Goal: Task Accomplishment & Management: Use online tool/utility

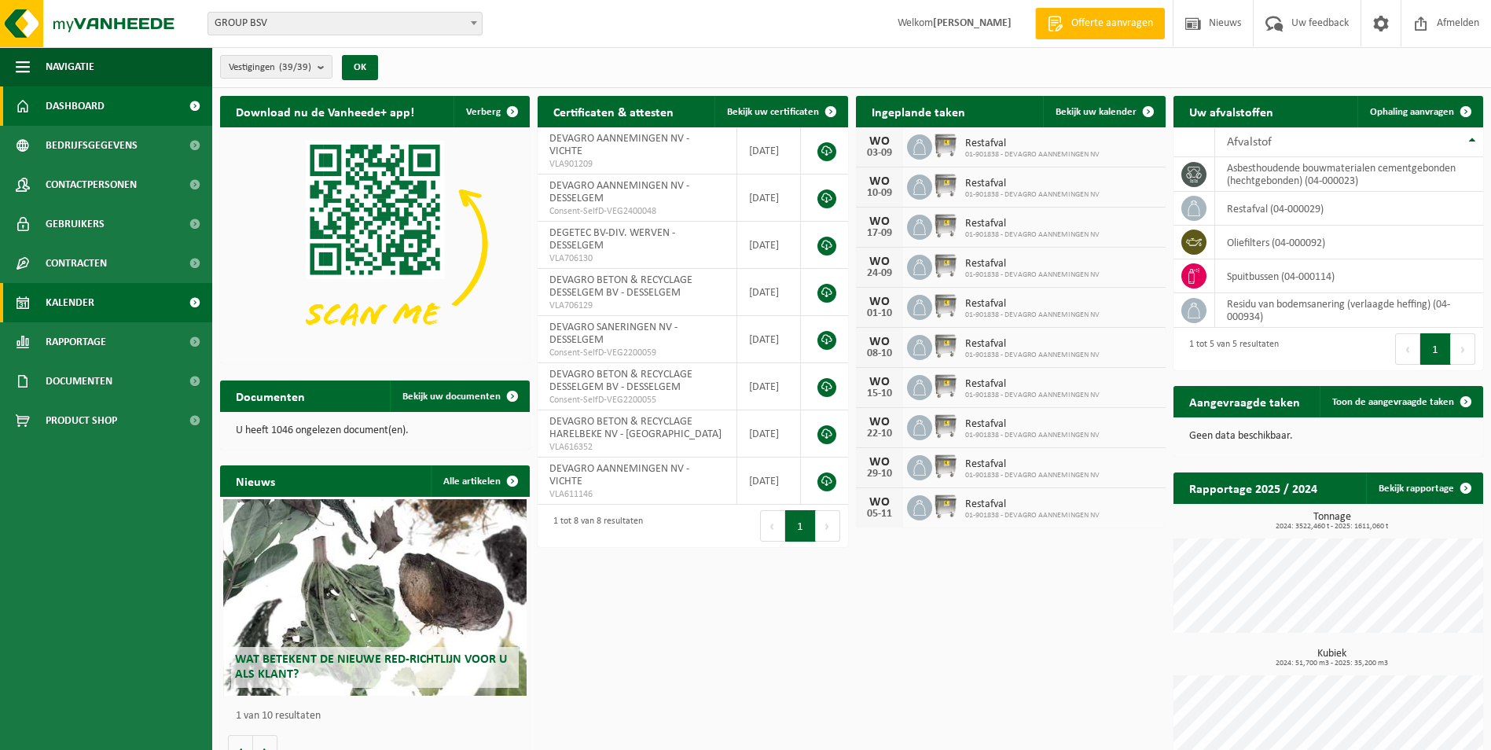
click at [64, 300] on span "Kalender" at bounding box center [70, 302] width 49 height 39
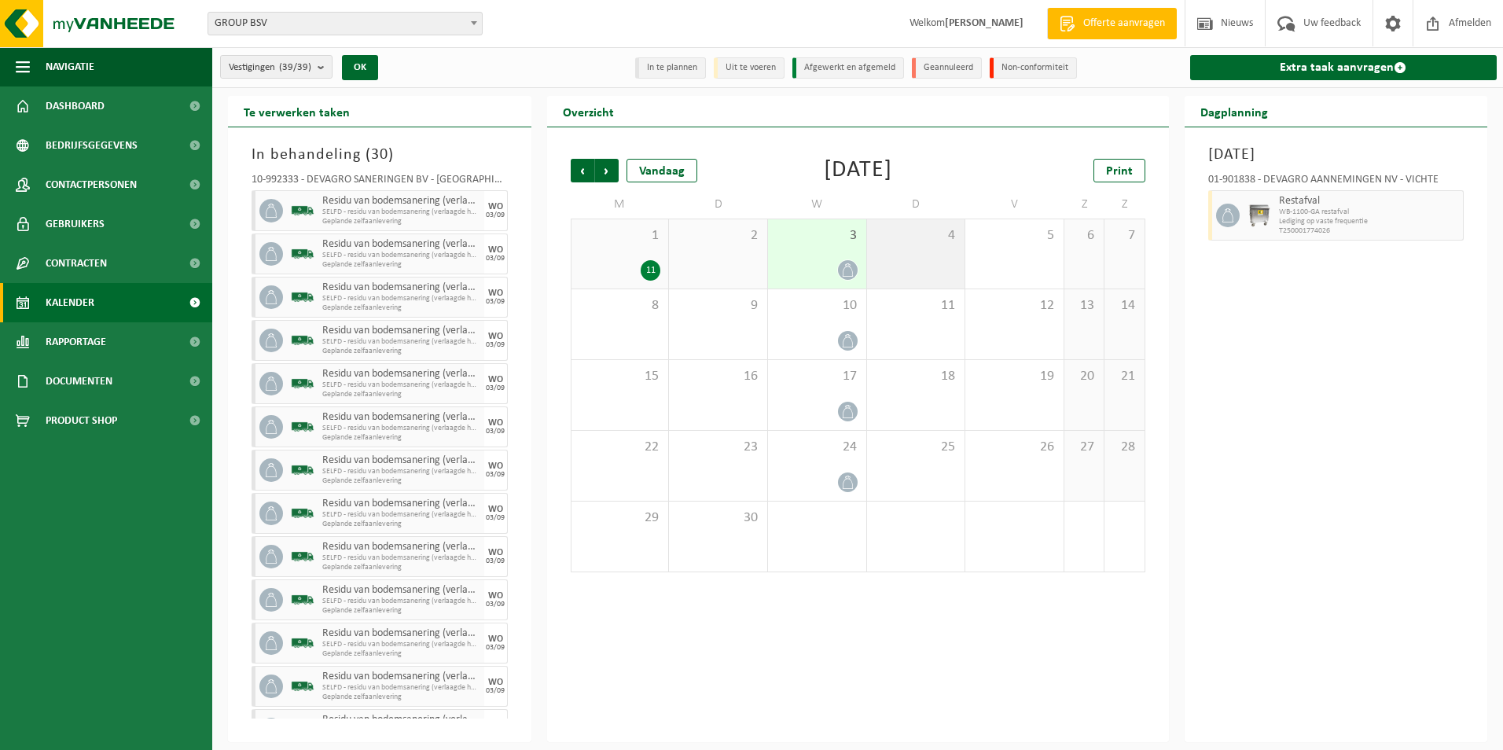
drag, startPoint x: 908, startPoint y: 248, endPoint x: 898, endPoint y: 248, distance: 10.2
click at [898, 248] on div "4" at bounding box center [916, 253] width 98 height 69
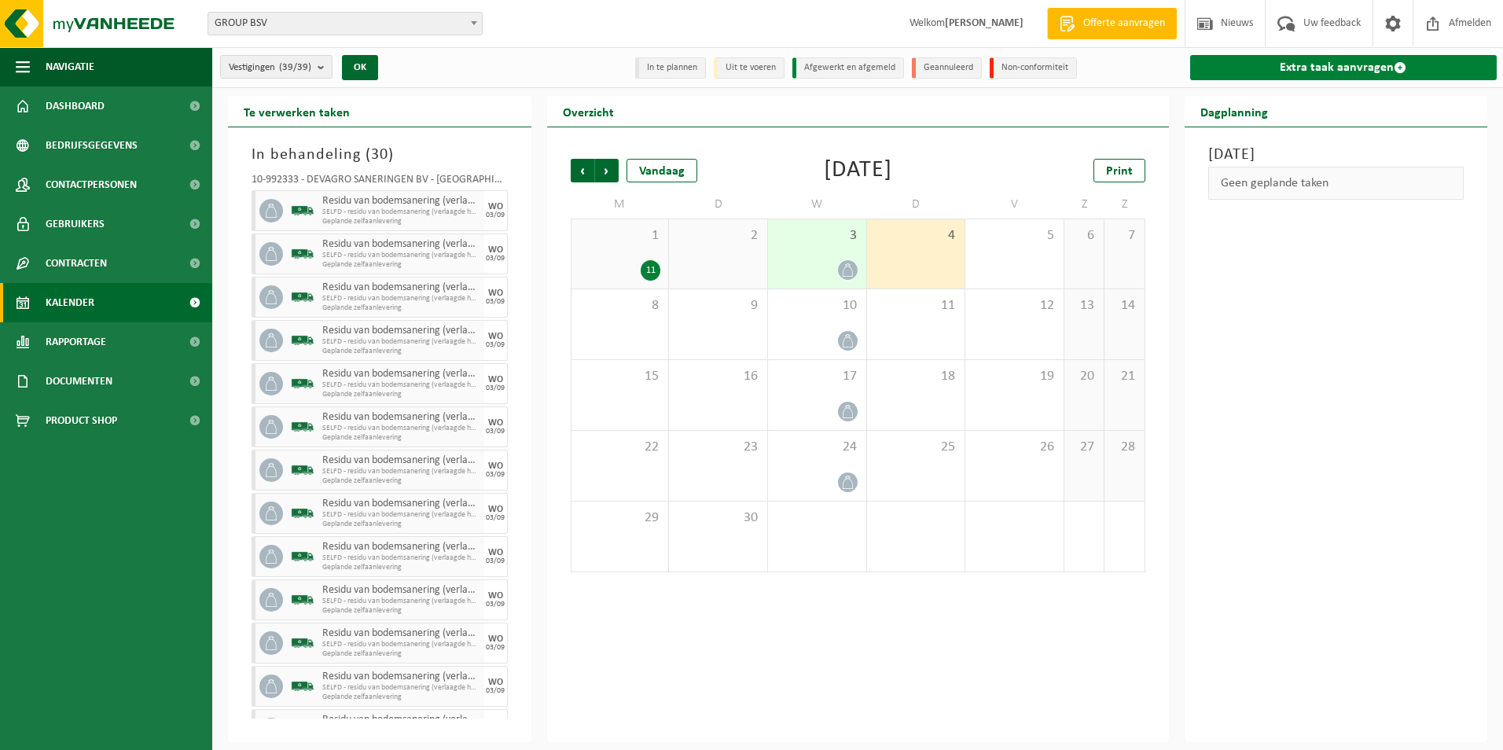
click at [1368, 64] on link "Extra taak aanvragen" at bounding box center [1343, 67] width 307 height 25
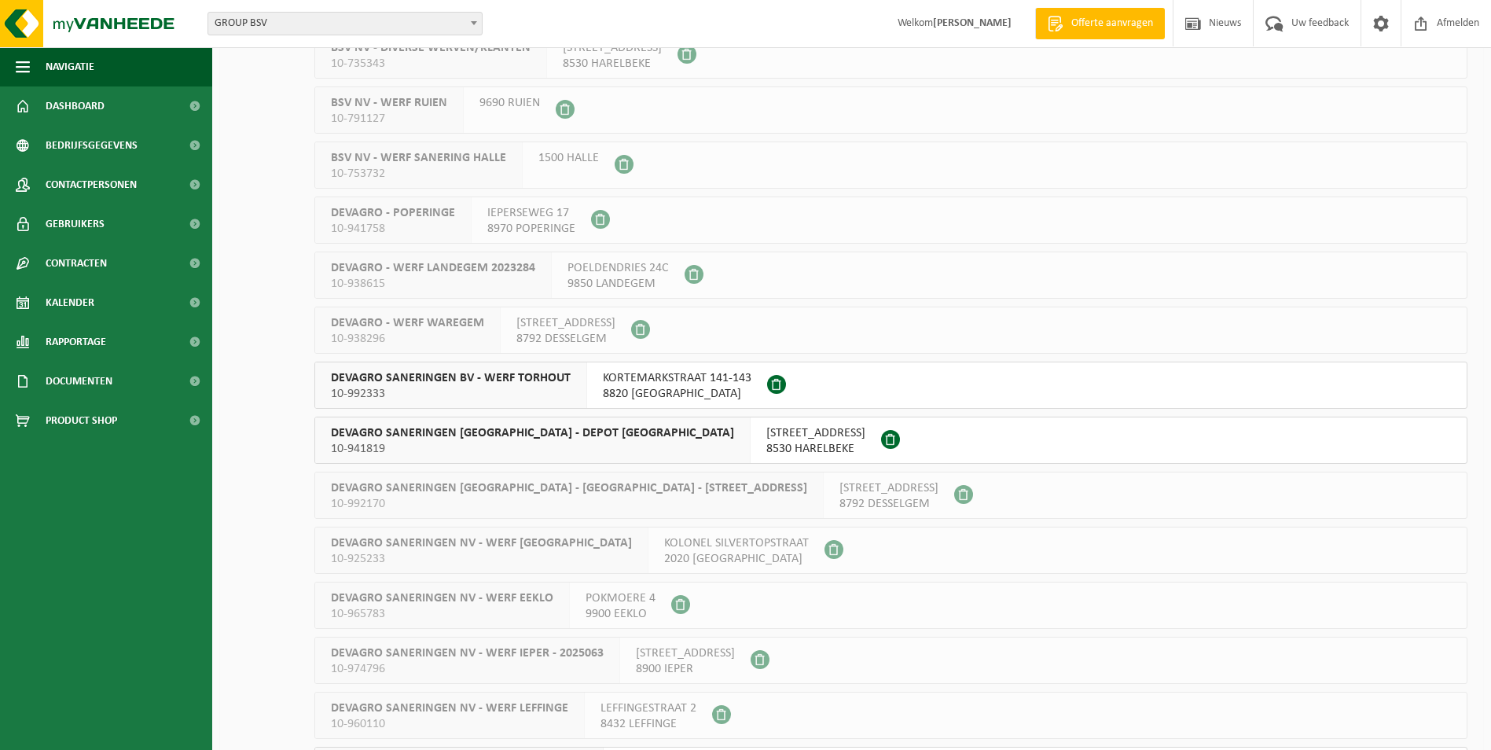
scroll to position [1336, 0]
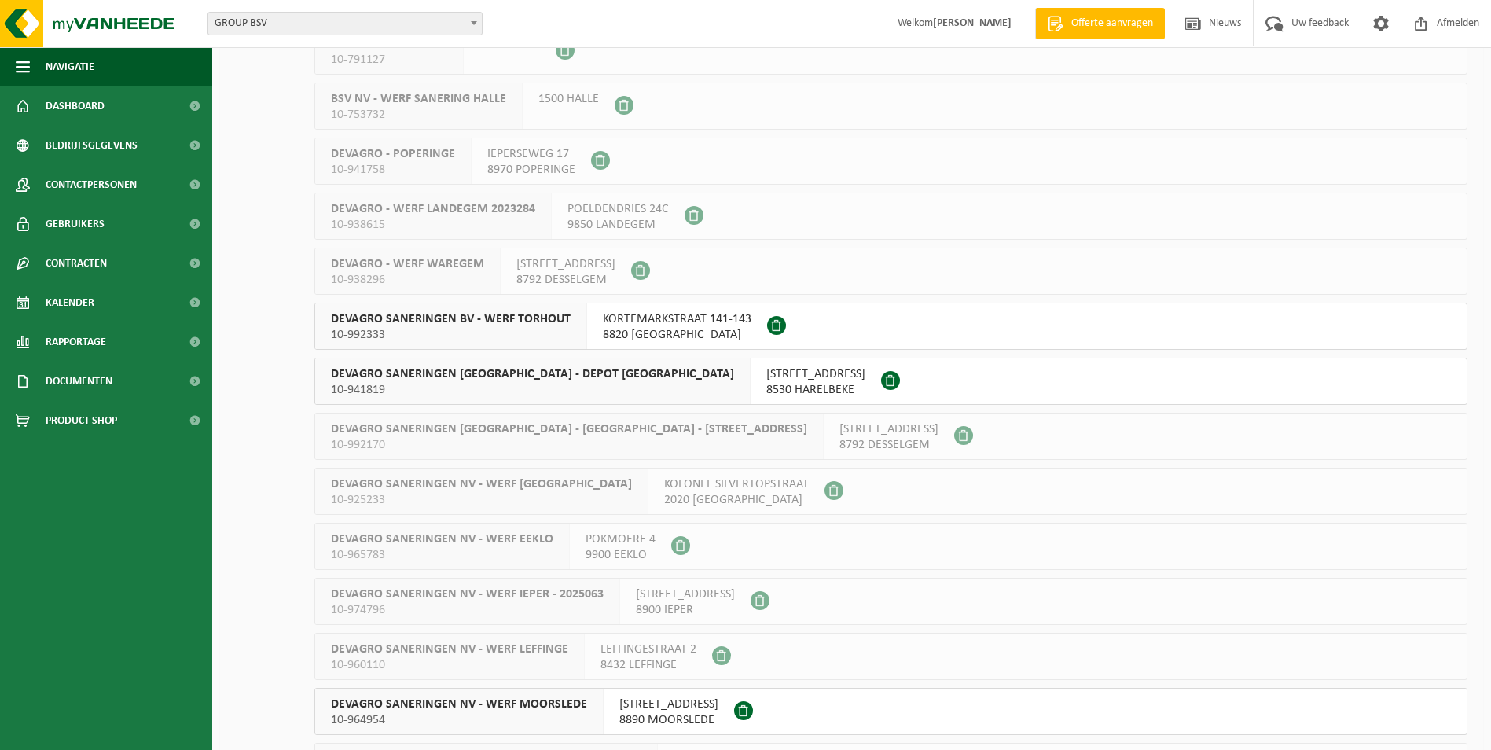
click at [681, 322] on span "KORTEMARKSTRAAT 141-143" at bounding box center [677, 319] width 149 height 16
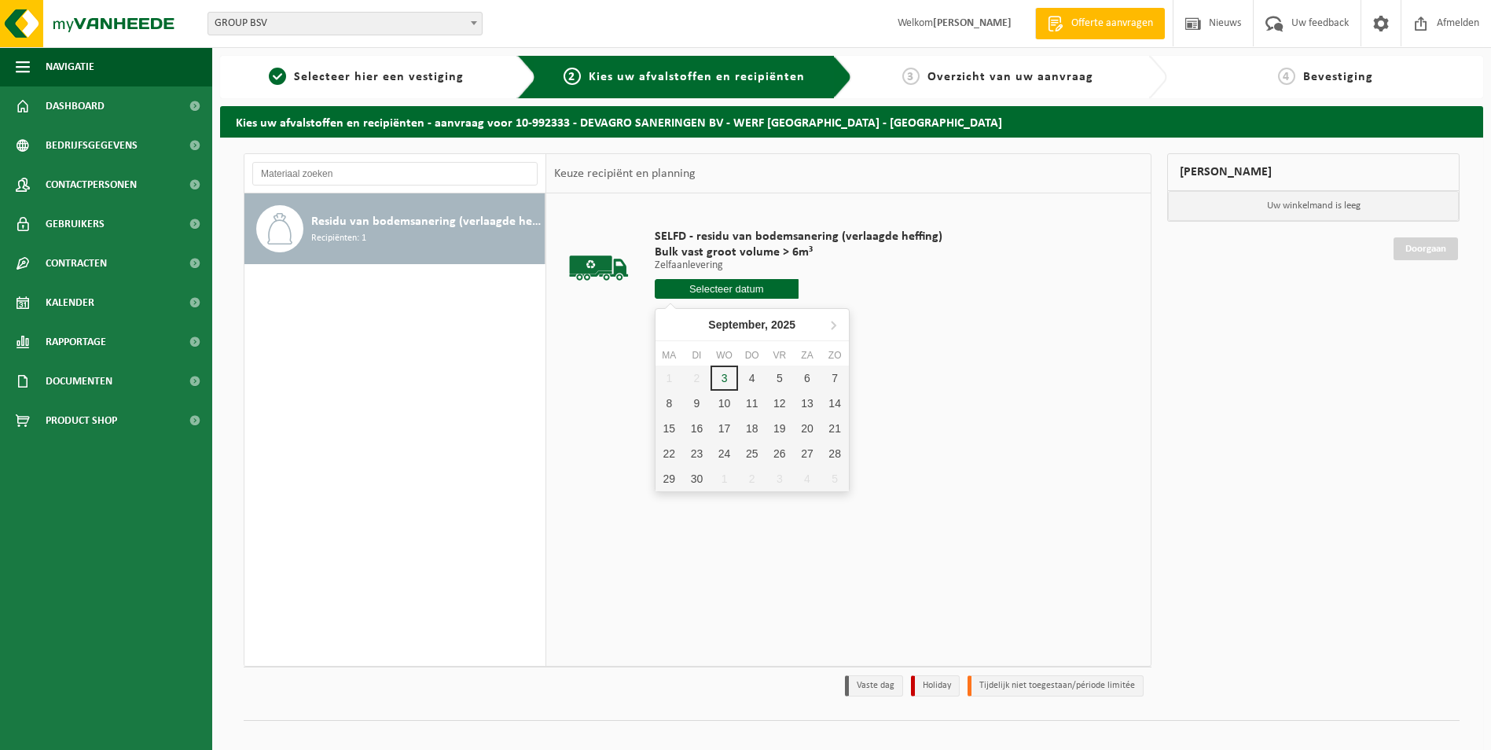
click at [726, 294] on input "text" at bounding box center [727, 289] width 144 height 20
click at [751, 381] on div "4" at bounding box center [752, 378] width 28 height 25
type input "Van 2025-09-04"
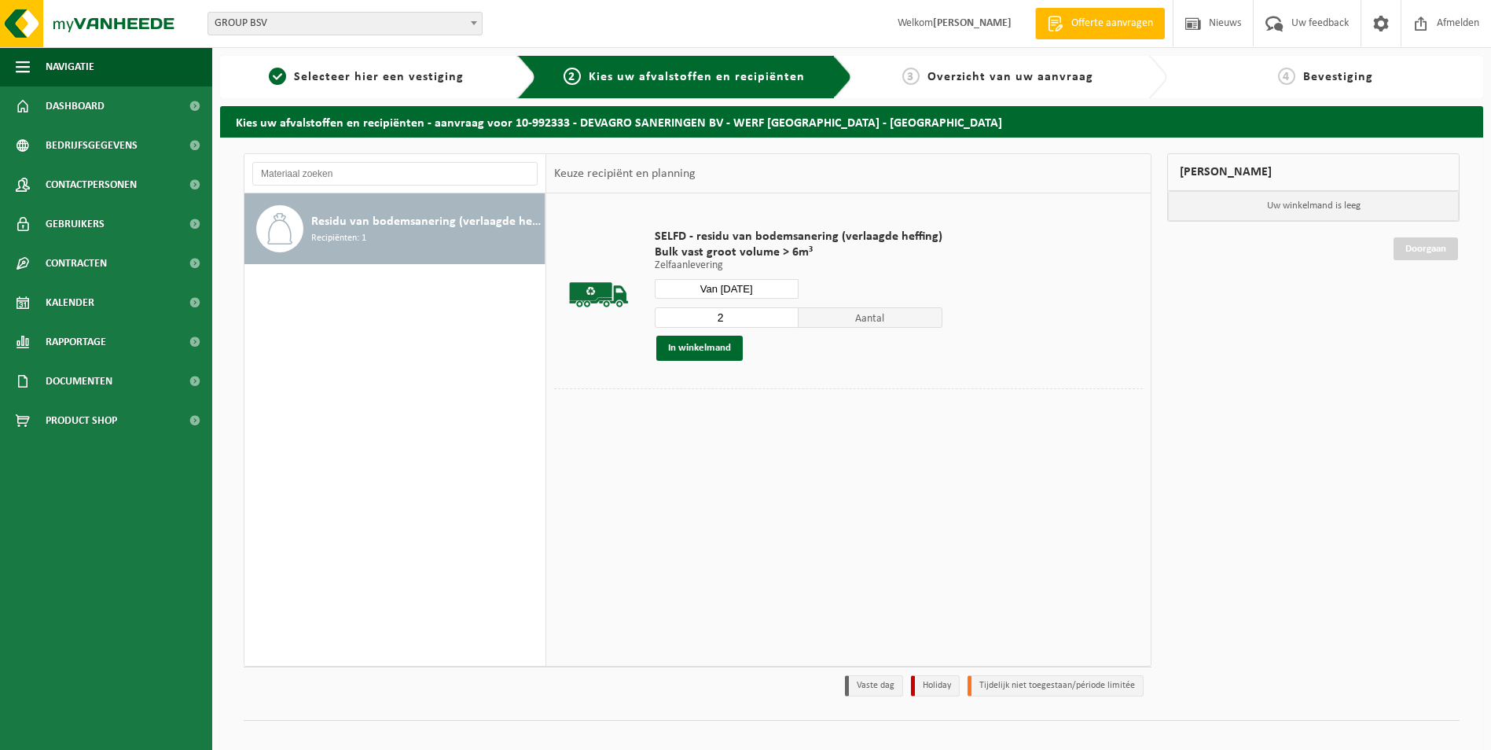
click at [782, 316] on input "2" at bounding box center [727, 317] width 144 height 20
click at [782, 316] on input "6" at bounding box center [727, 317] width 144 height 20
click at [782, 316] on input "7" at bounding box center [727, 317] width 144 height 20
click at [782, 316] on input "8" at bounding box center [727, 317] width 144 height 20
click at [782, 316] on input "9" at bounding box center [727, 317] width 144 height 20
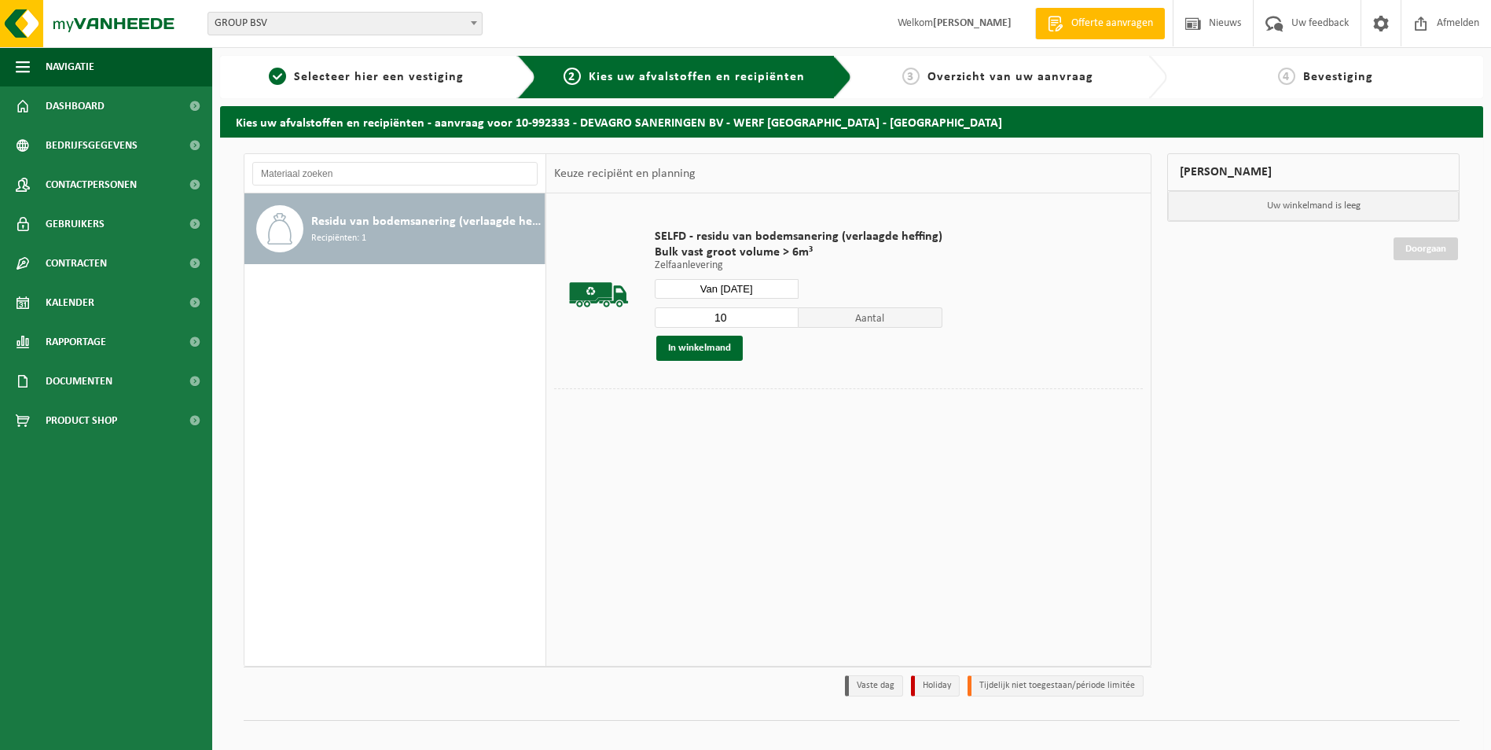
type input "10"
click at [782, 316] on input "10" at bounding box center [727, 317] width 144 height 20
click at [698, 355] on button "In winkelmand" at bounding box center [699, 348] width 86 height 25
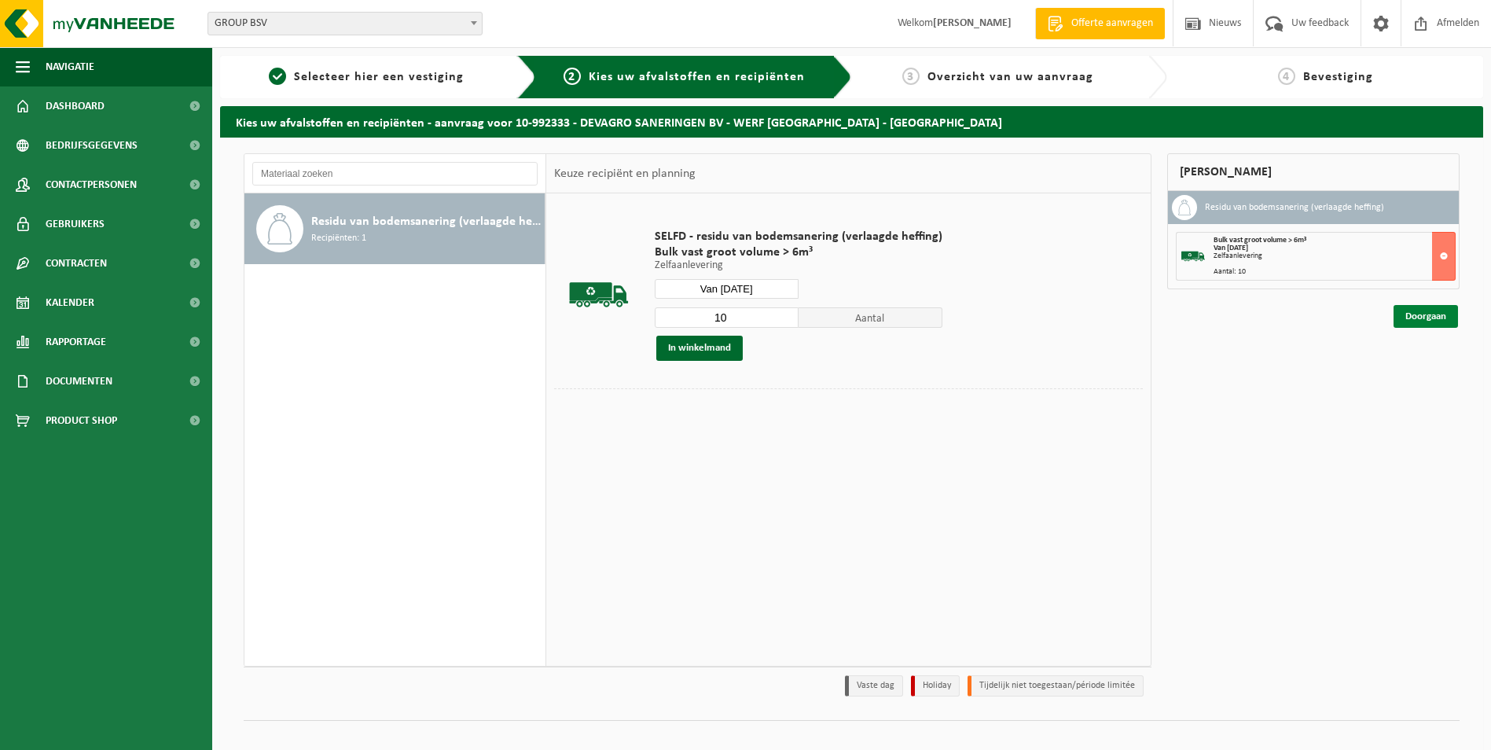
click at [1428, 320] on link "Doorgaan" at bounding box center [1426, 316] width 64 height 23
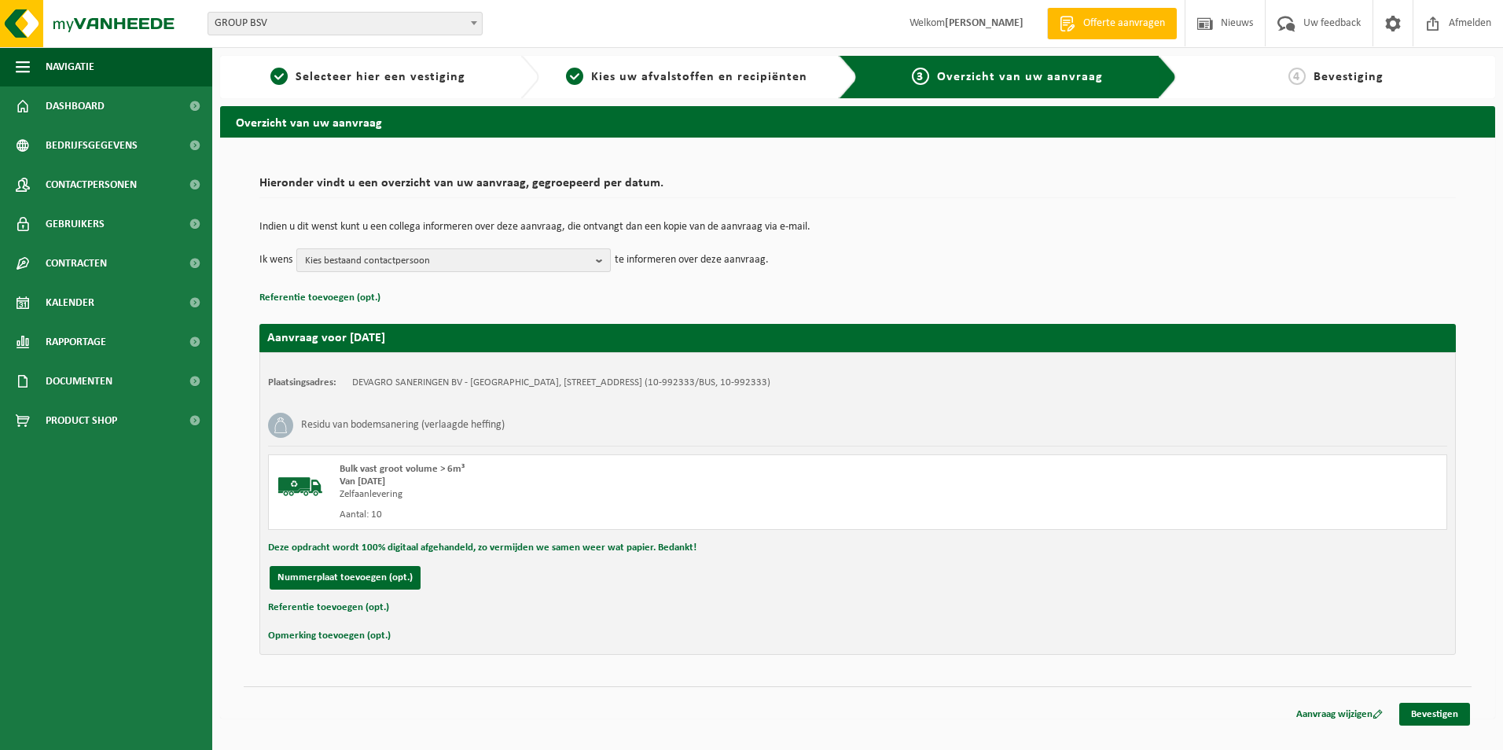
click at [394, 261] on span "Kies bestaand contactpersoon" at bounding box center [447, 261] width 285 height 24
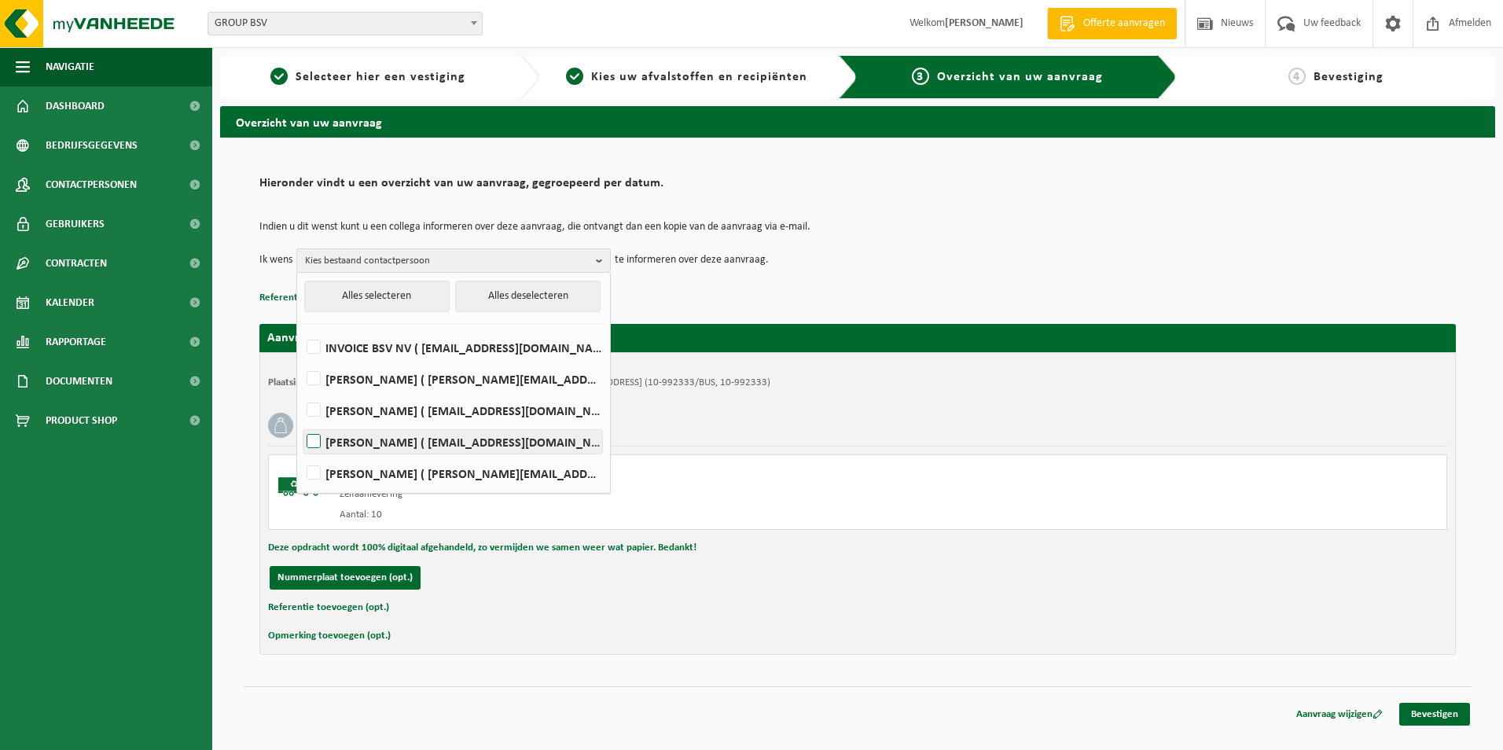
click at [361, 447] on label "CARINE VANHOEYMISSEN ( carine.vanhoeymissen@devagro.be )" at bounding box center [452, 442] width 299 height 24
click at [301, 422] on input "CARINE VANHOEYMISSEN ( carine.vanhoeymissen@devagro.be )" at bounding box center [300, 421] width 1 height 1
checkbox input "true"
click at [328, 475] on label "OLIVIER VANPETEGHEM ( olivier.vanpeteghem@devagro.be )" at bounding box center [452, 473] width 299 height 24
click at [301, 454] on input "OLIVIER VANPETEGHEM ( olivier.vanpeteghem@devagro.be )" at bounding box center [300, 453] width 1 height 1
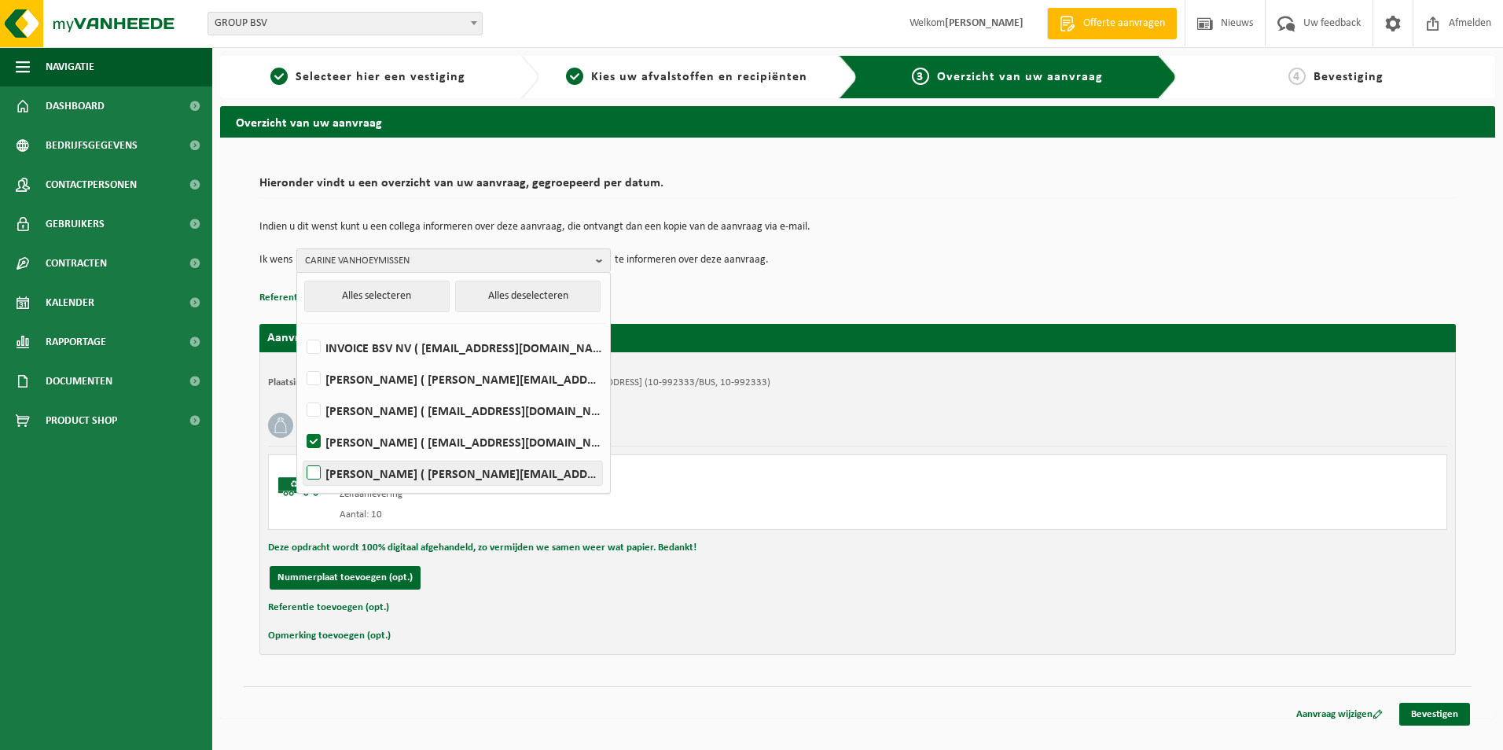
checkbox input "true"
drag, startPoint x: 1193, startPoint y: 721, endPoint x: 1275, endPoint y: 726, distance: 81.9
click at [1196, 721] on div "Overzicht van uw aanvraag Hieronder vindt u een overzicht van uw aanvraag, gegr…" at bounding box center [857, 416] width 1291 height 620
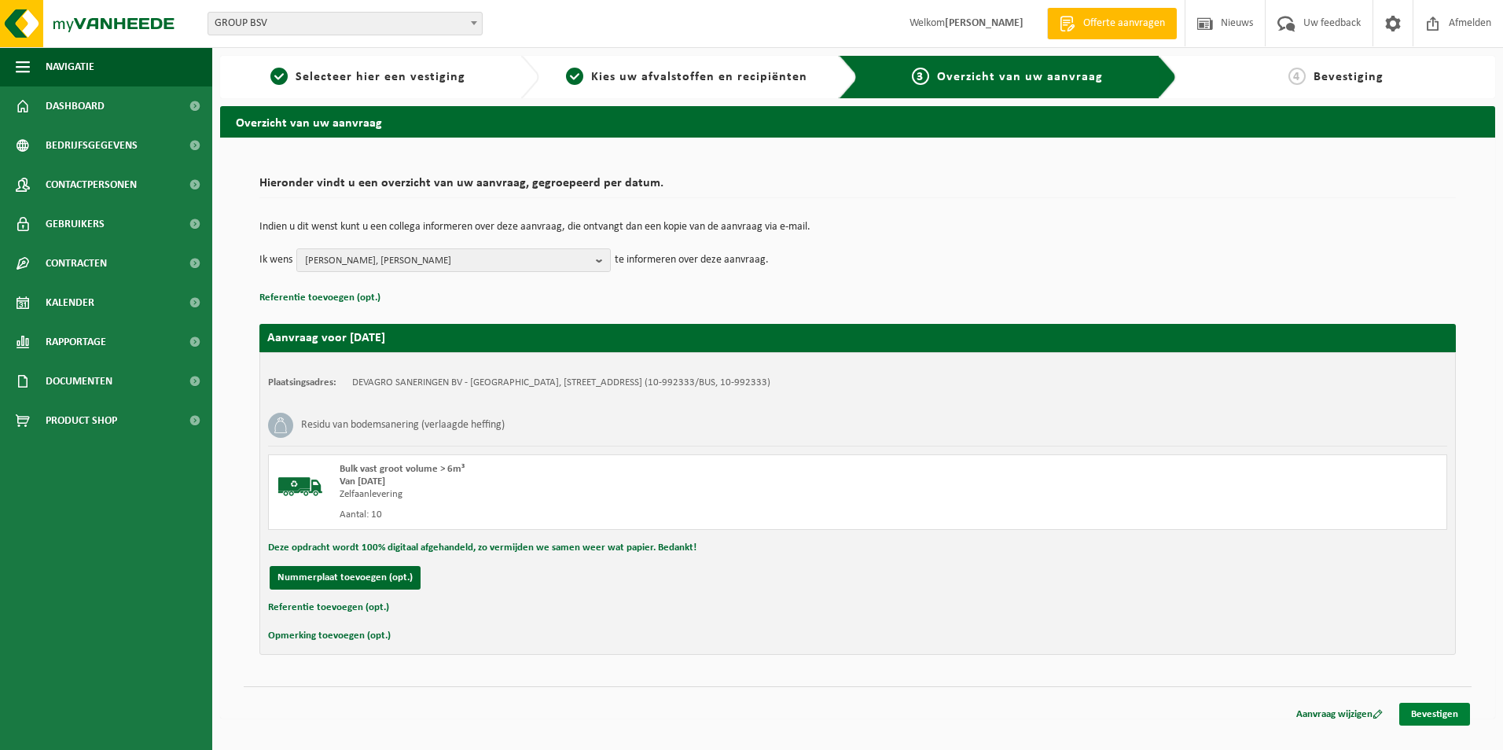
click at [1431, 719] on link "Bevestigen" at bounding box center [1434, 714] width 71 height 23
